Goal: Navigation & Orientation: Find specific page/section

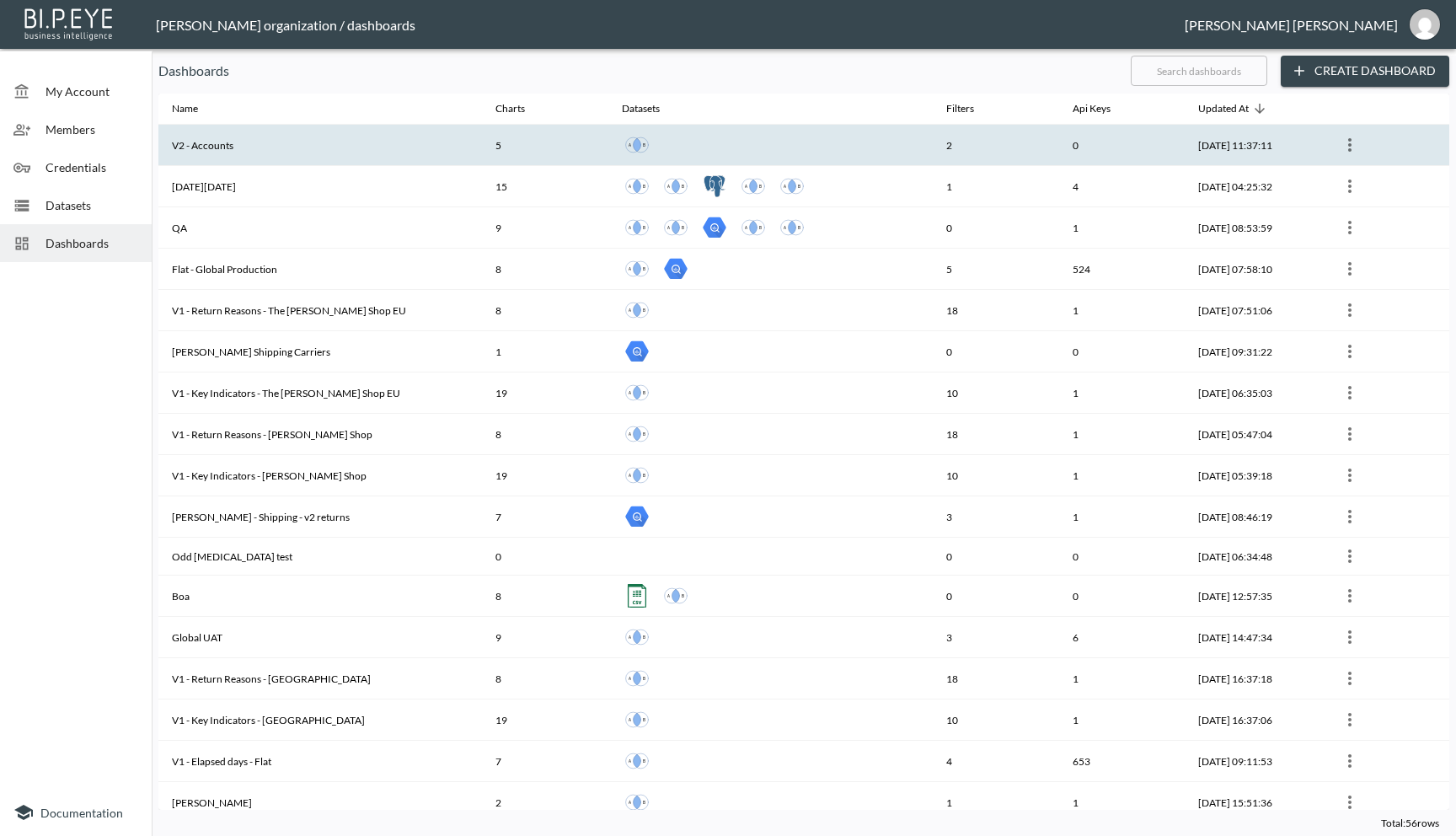
click at [322, 150] on th "V2 - Accounts" at bounding box center [320, 145] width 323 height 41
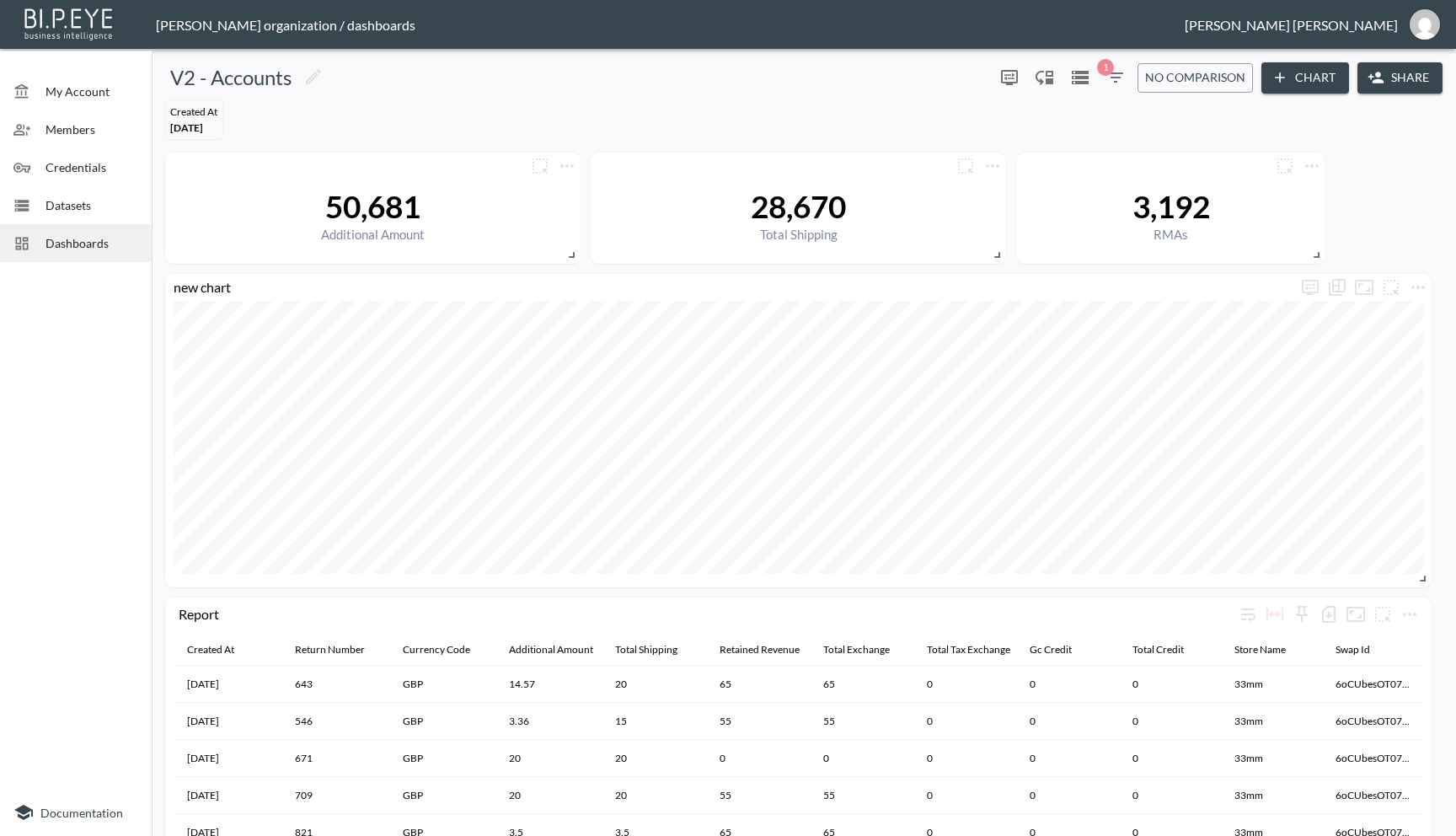
click at [92, 240] on span "Dashboards" at bounding box center [92, 243] width 93 height 18
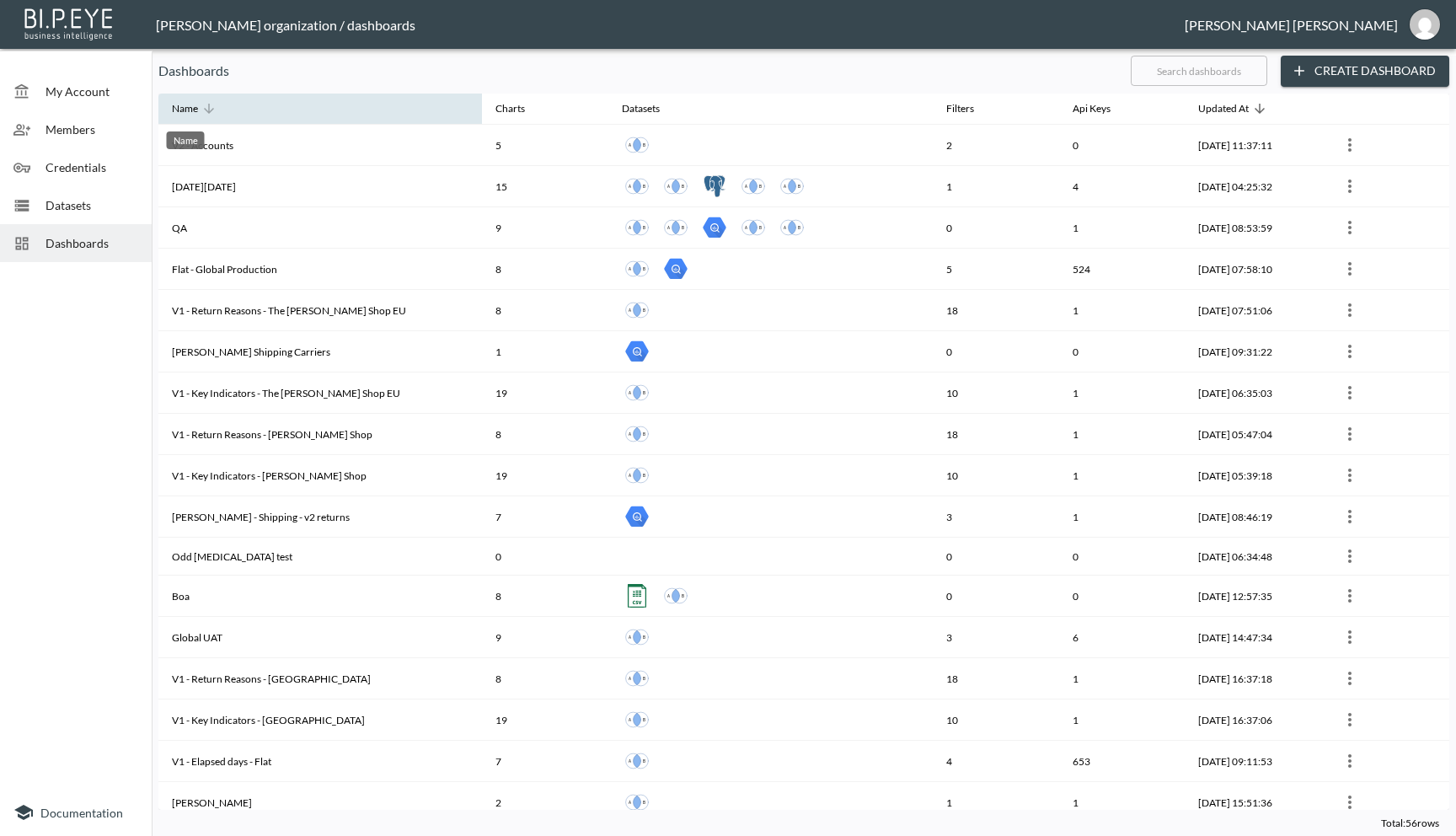
click at [186, 110] on div "Name" at bounding box center [185, 108] width 26 height 20
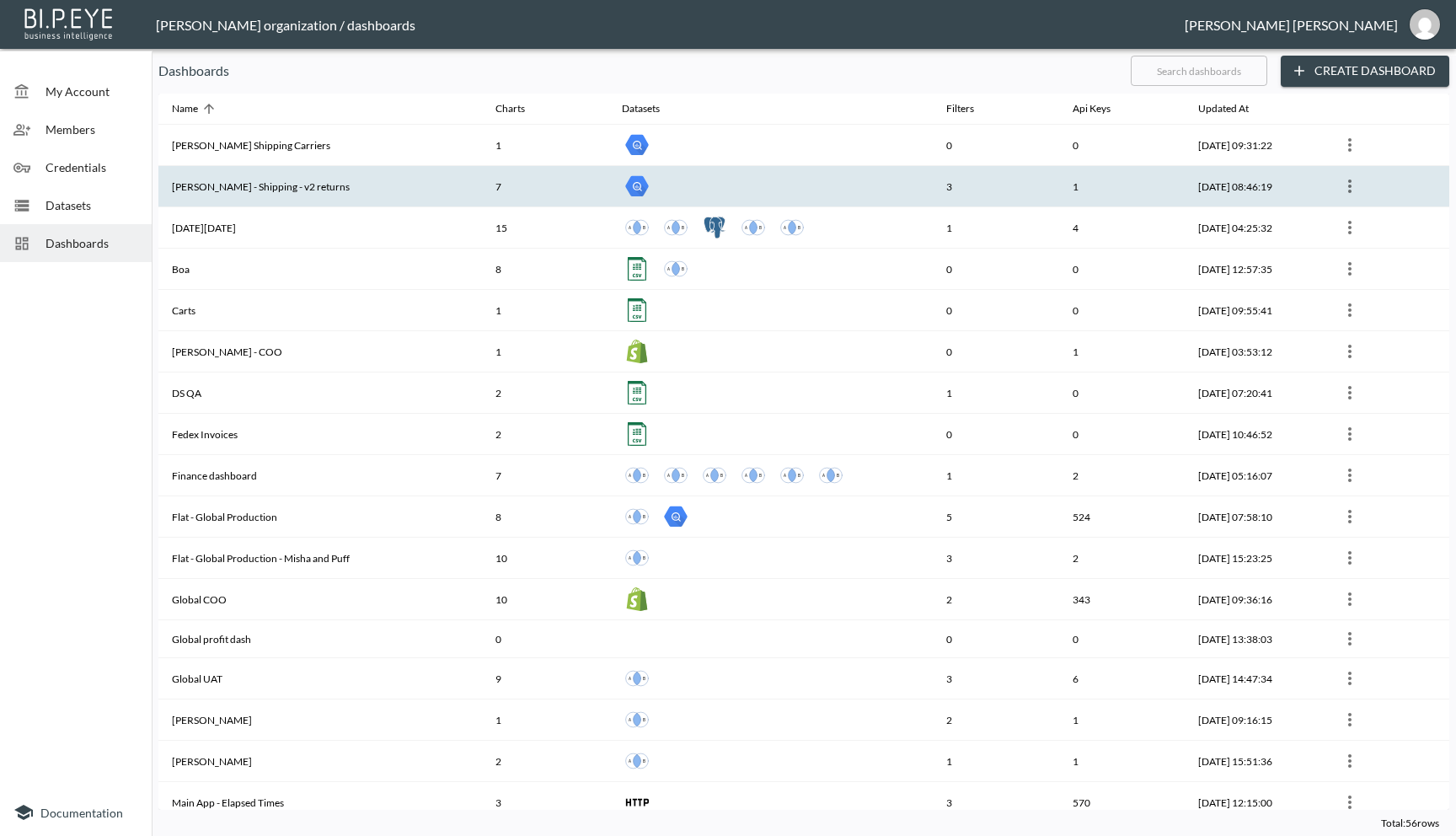
click at [294, 193] on th "[PERSON_NAME] - Shipping - v2 returns" at bounding box center [320, 186] width 323 height 41
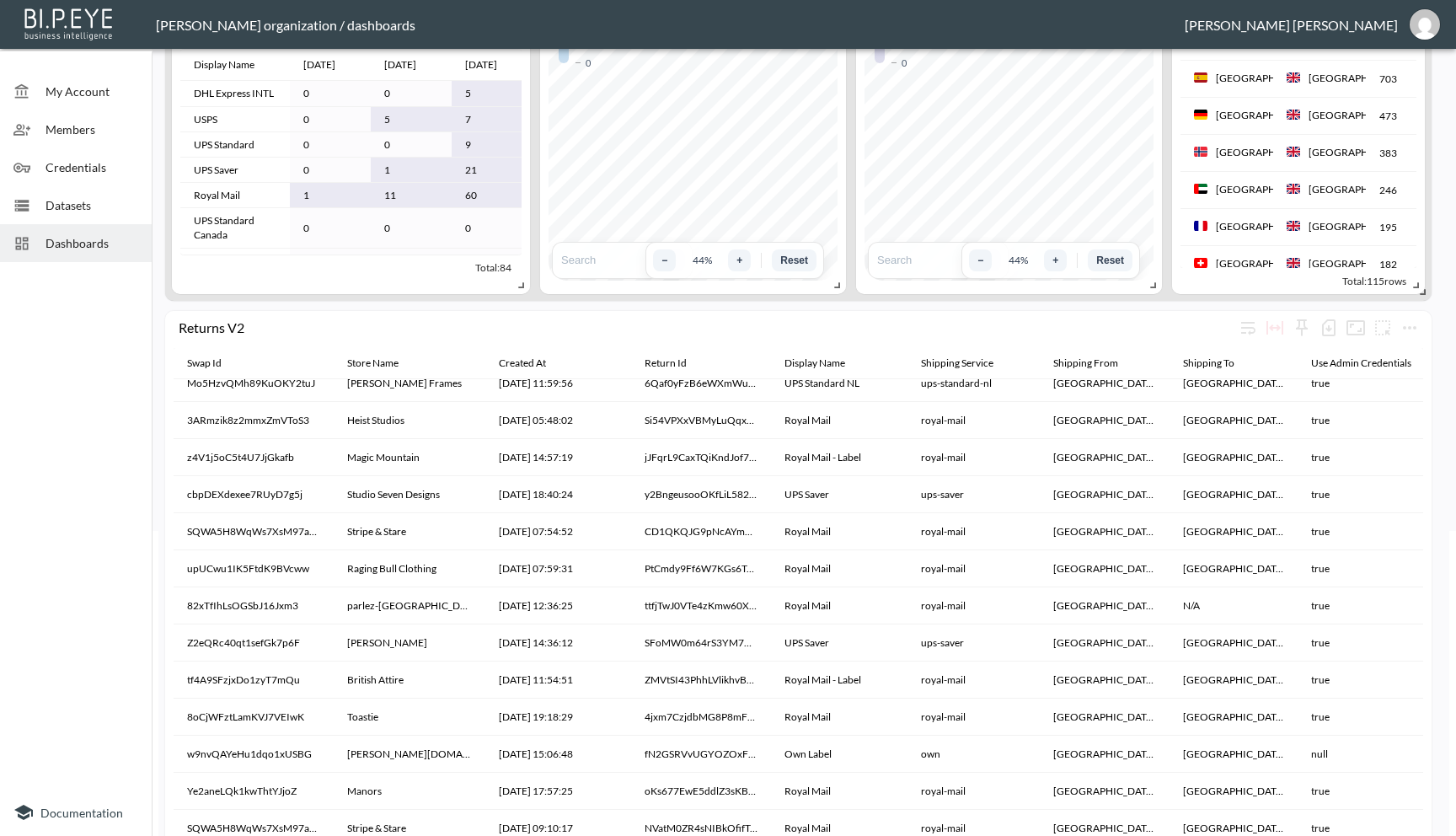
scroll to position [132794, 0]
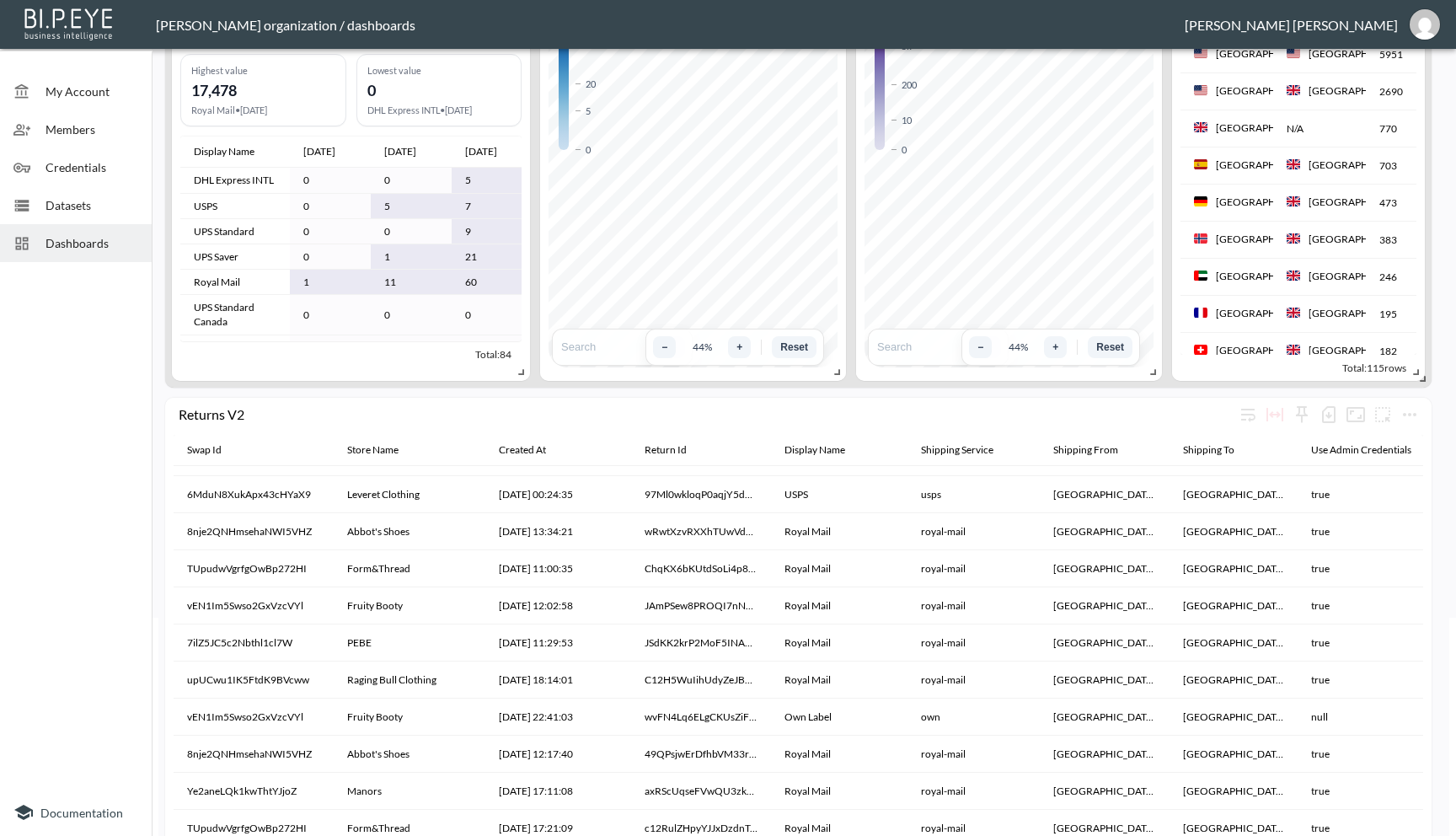
scroll to position [0, 0]
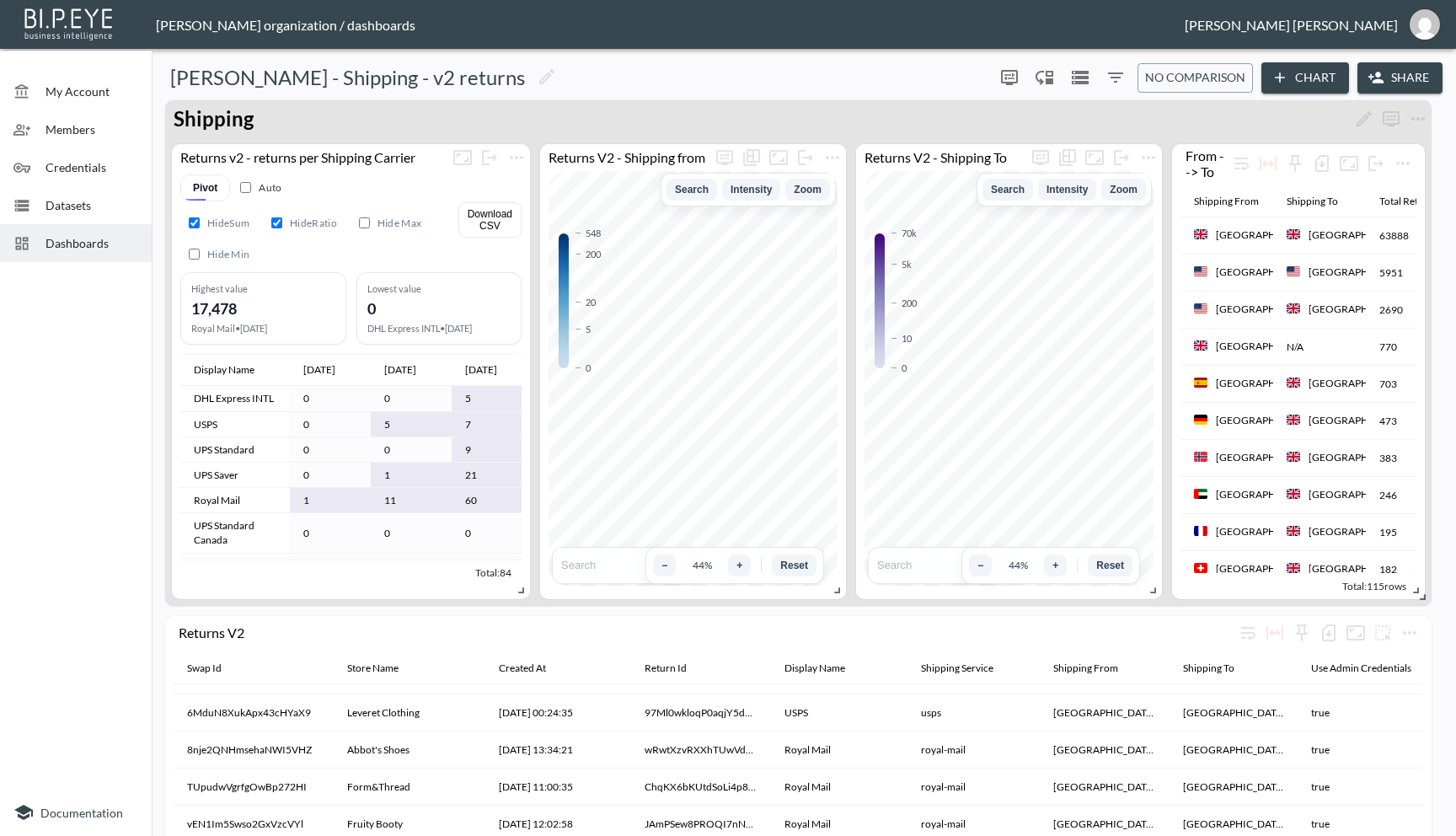
click at [80, 250] on span "Dashboards" at bounding box center [92, 243] width 93 height 18
